Goal: Navigation & Orientation: Find specific page/section

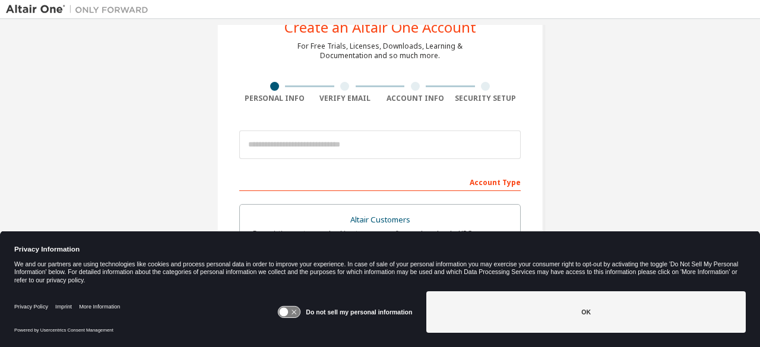
scroll to position [46, 0]
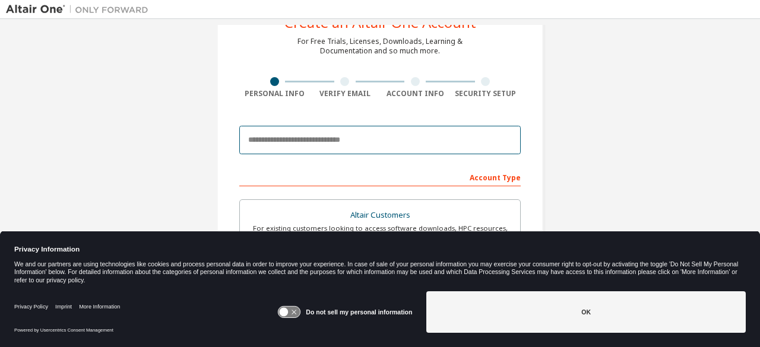
click at [378, 145] on input "email" at bounding box center [379, 140] width 281 height 28
paste input "**********"
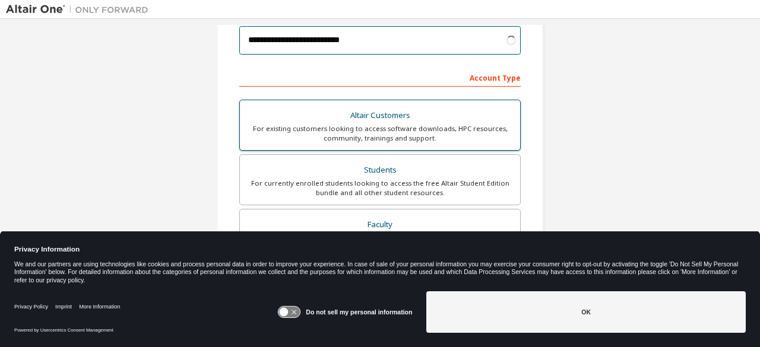
scroll to position [151, 0]
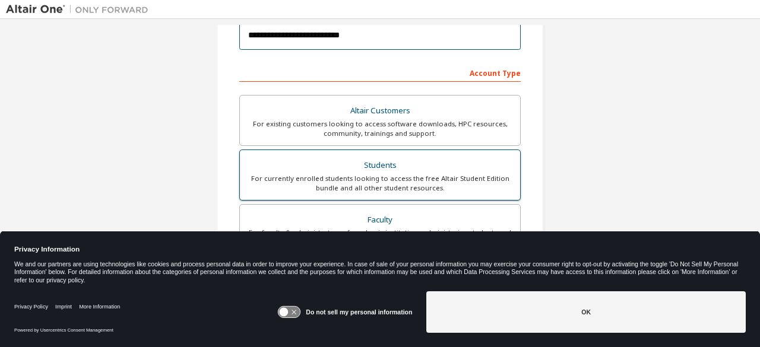
type input "**********"
click at [349, 185] on div "For currently enrolled students looking to access the free Altair Student Editi…" at bounding box center [380, 183] width 266 height 19
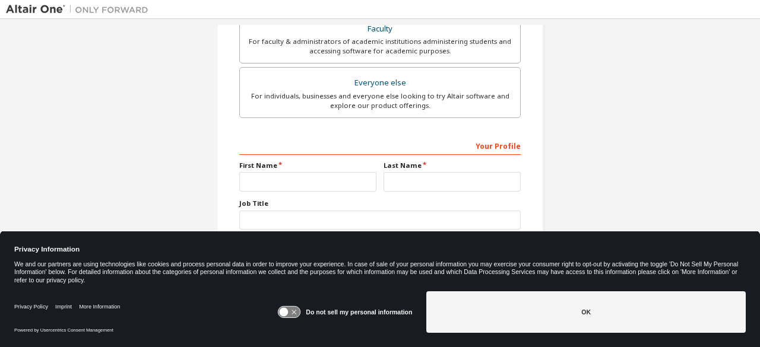
scroll to position [343, 0]
click at [342, 173] on input "text" at bounding box center [307, 181] width 137 height 20
type input "*****"
type input "******"
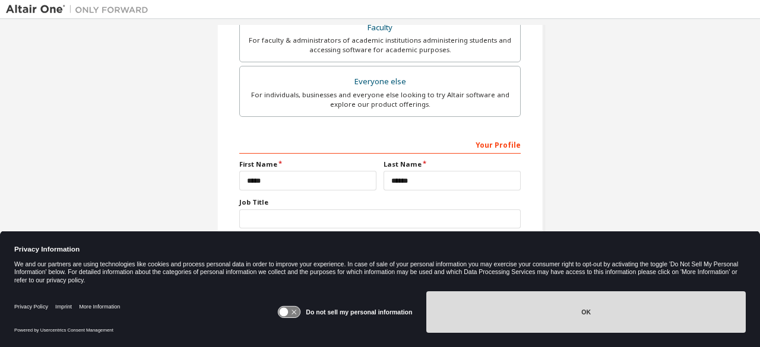
click at [471, 312] on button "OK" at bounding box center [585, 312] width 319 height 42
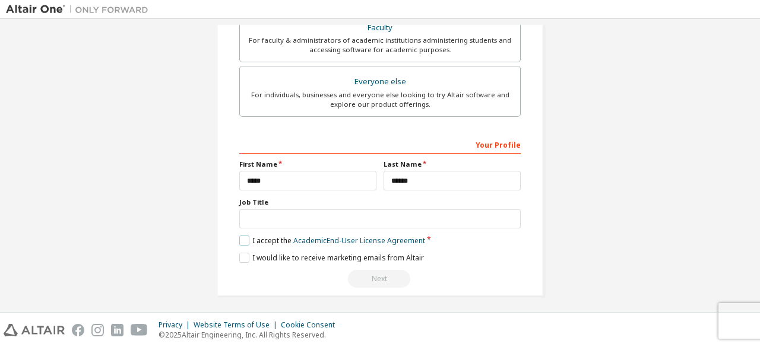
click at [243, 236] on label "I accept the Academic End-User License Agreement" at bounding box center [332, 241] width 186 height 10
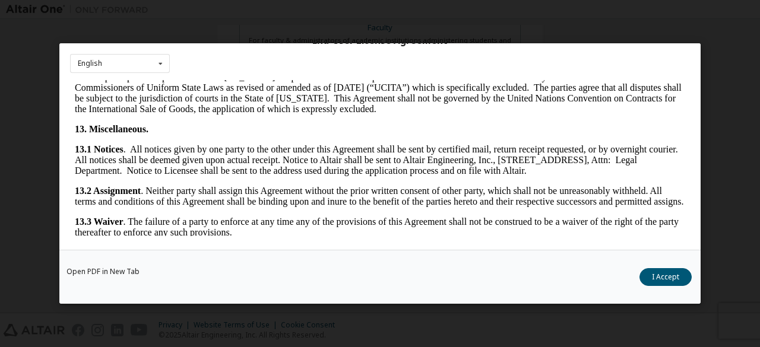
scroll to position [1983, 0]
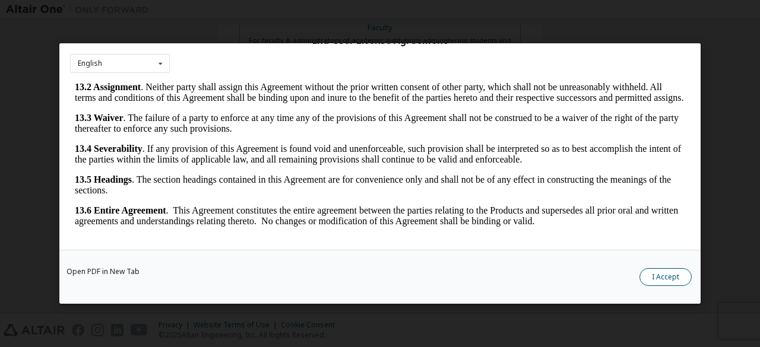
click at [653, 275] on button "I Accept" at bounding box center [665, 277] width 52 height 18
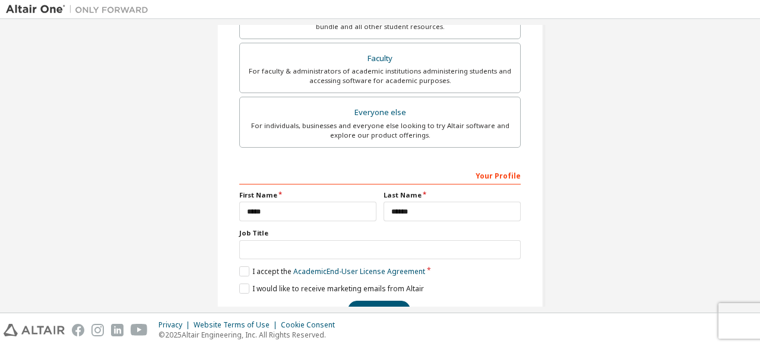
scroll to position [336, 0]
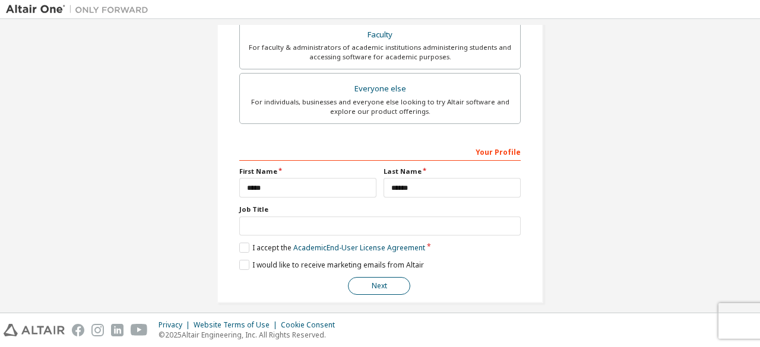
click at [378, 282] on button "Next" at bounding box center [379, 286] width 62 height 18
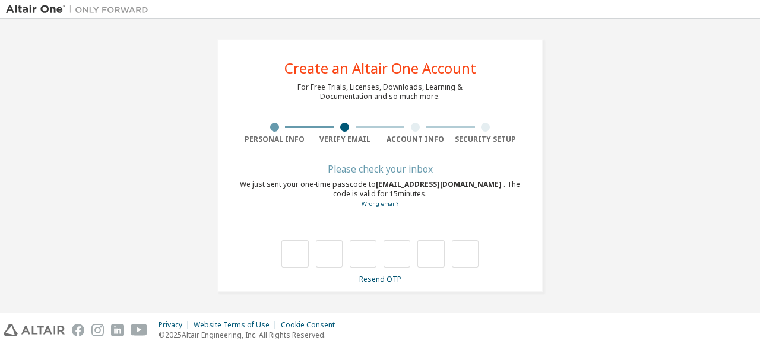
scroll to position [0, 0]
click at [282, 259] on input "text" at bounding box center [294, 254] width 27 height 27
click at [281, 268] on div "Please check your inbox We just sent your one-time passcode to tukebar24@studen…" at bounding box center [379, 225] width 281 height 119
click at [282, 255] on input "text" at bounding box center [294, 254] width 27 height 27
type input "*"
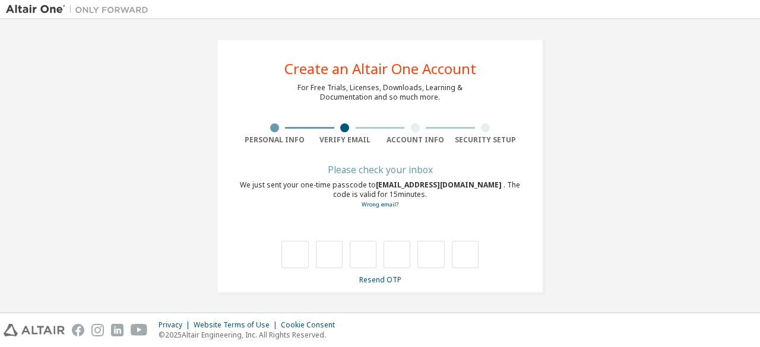
type input "*"
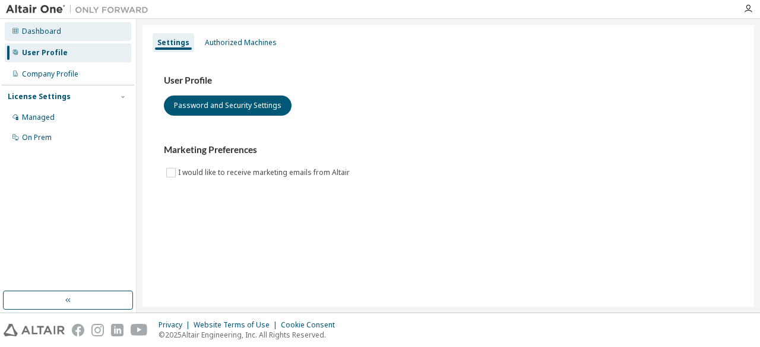
click at [66, 29] on div "Dashboard" at bounding box center [68, 31] width 126 height 19
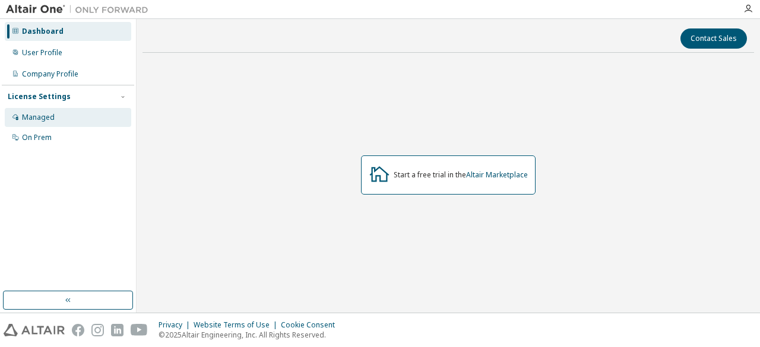
click at [90, 126] on div "Managed" at bounding box center [68, 117] width 126 height 19
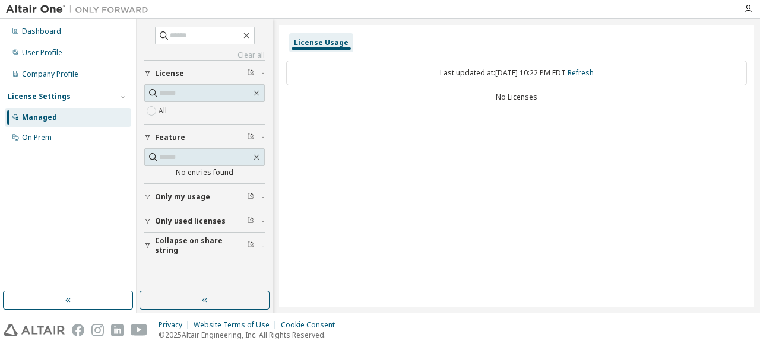
click at [170, 72] on span "License" at bounding box center [169, 73] width 29 height 9
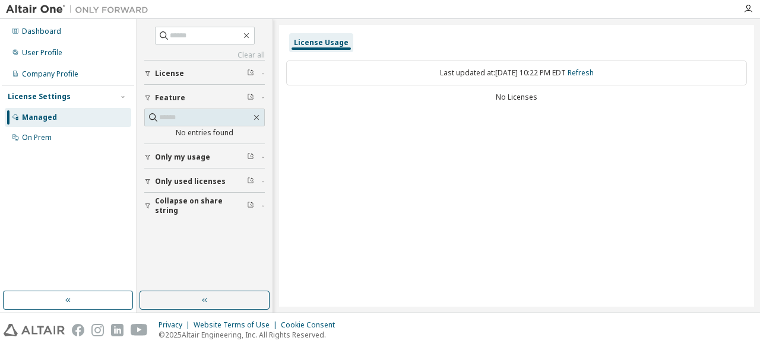
click at [170, 72] on span "License" at bounding box center [169, 73] width 29 height 9
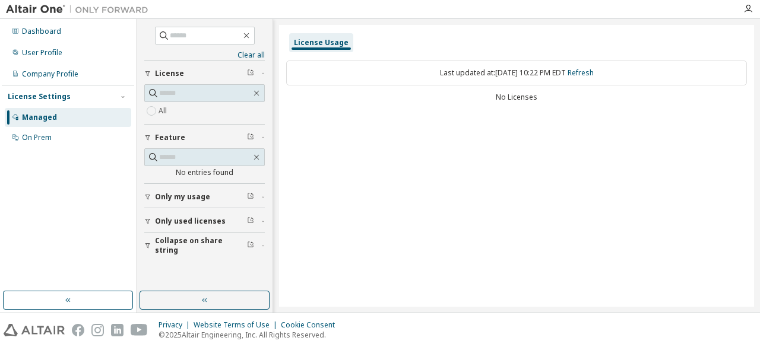
click at [195, 204] on button "Only my usage" at bounding box center [204, 197] width 120 height 26
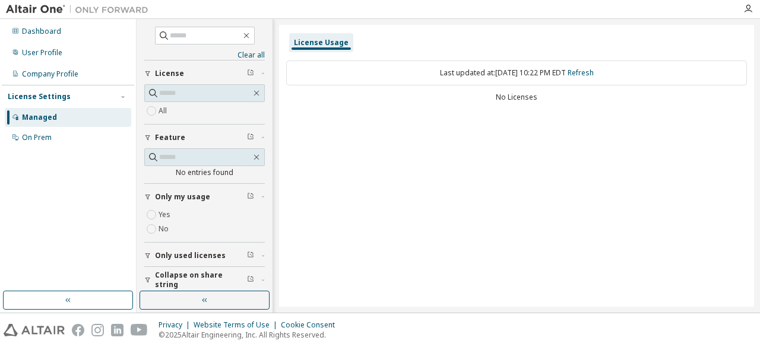
click at [170, 192] on span "Only my usage" at bounding box center [182, 196] width 55 height 9
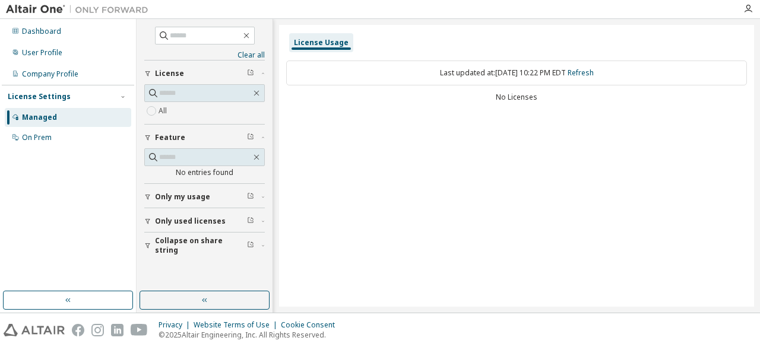
click at [186, 220] on span "Only used licenses" at bounding box center [190, 221] width 71 height 9
click at [64, 131] on div "On Prem" at bounding box center [68, 137] width 126 height 19
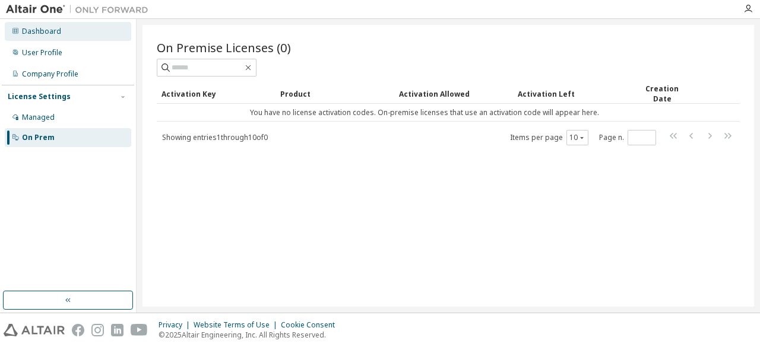
click at [44, 31] on div "Dashboard" at bounding box center [41, 31] width 39 height 9
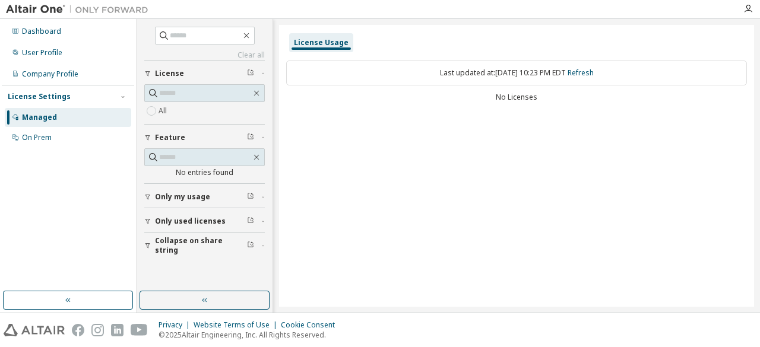
click at [750, 3] on div at bounding box center [748, 9] width 24 height 18
click at [749, 8] on icon "button" at bounding box center [747, 8] width 9 height 9
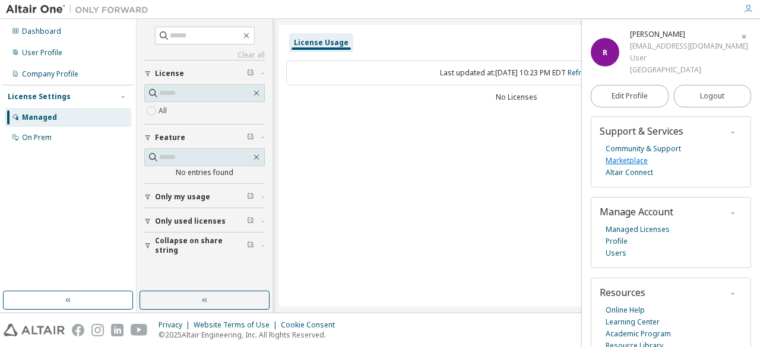
click at [636, 160] on link "Marketplace" at bounding box center [626, 161] width 42 height 12
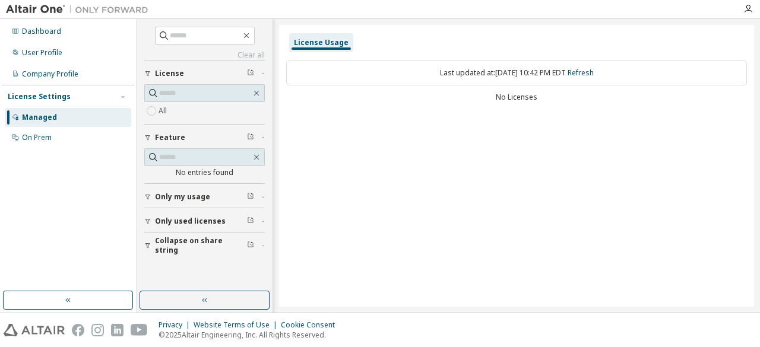
click at [85, 128] on div "Managed On Prem" at bounding box center [68, 127] width 132 height 39
click at [65, 142] on div "On Prem" at bounding box center [68, 137] width 126 height 19
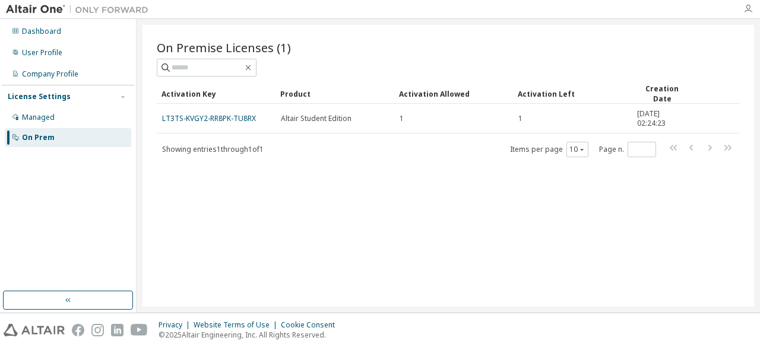
click at [750, 11] on icon "button" at bounding box center [747, 8] width 9 height 9
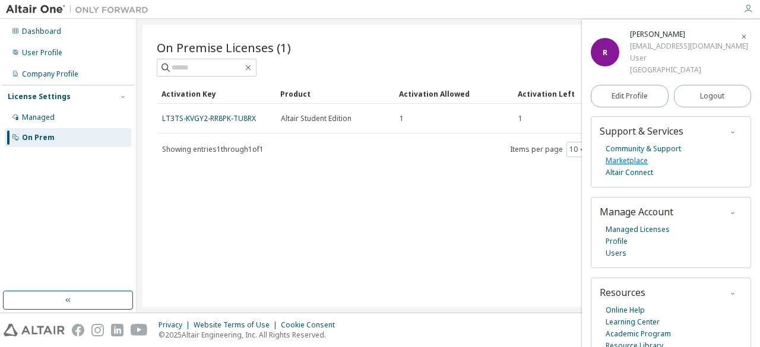
click at [632, 160] on link "Marketplace" at bounding box center [626, 161] width 42 height 12
